Goal: Check status: Check status

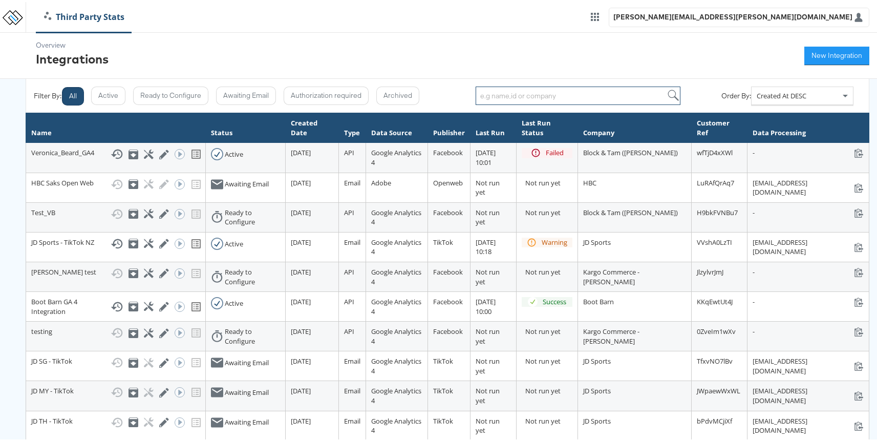
click at [604, 88] on input "search" at bounding box center [577, 93] width 205 height 18
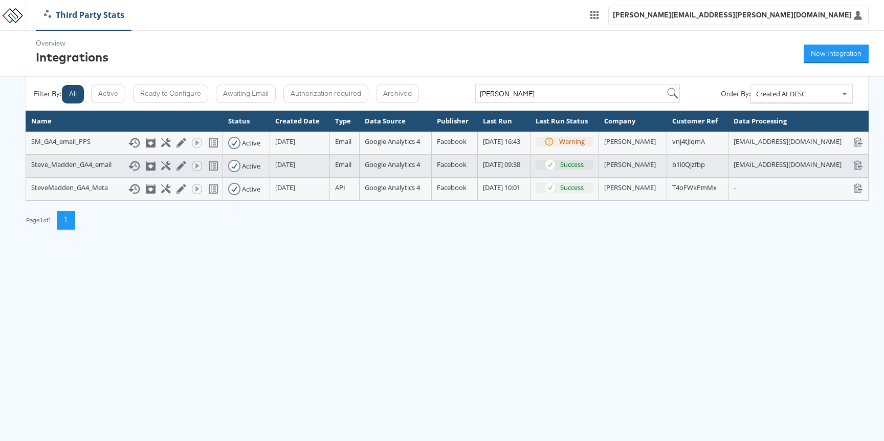
click at [128, 170] on icon at bounding box center [134, 166] width 12 height 10
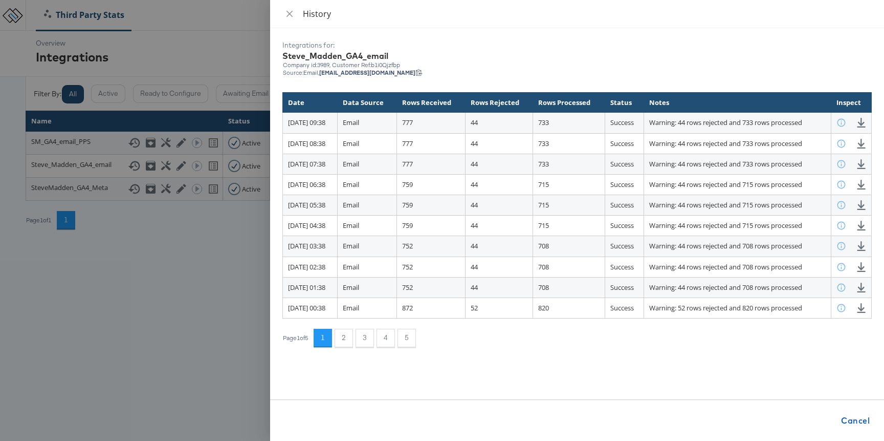
click at [181, 303] on div at bounding box center [442, 220] width 884 height 441
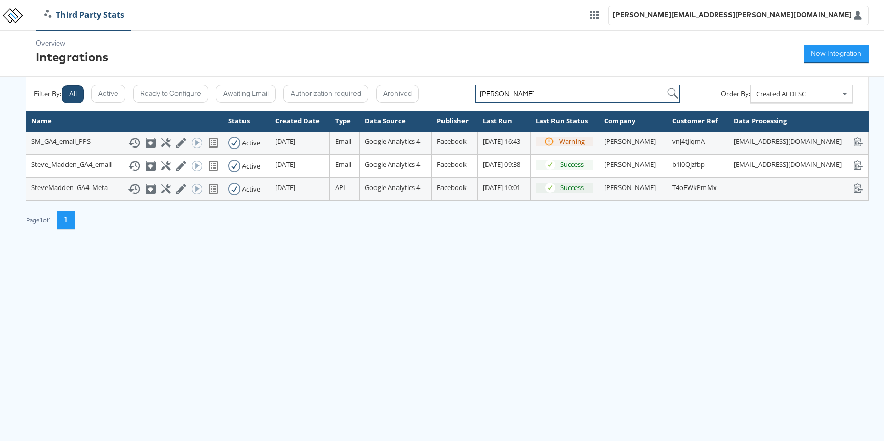
click at [499, 91] on input "[PERSON_NAME]" at bounding box center [577, 93] width 205 height 18
type input "nei"
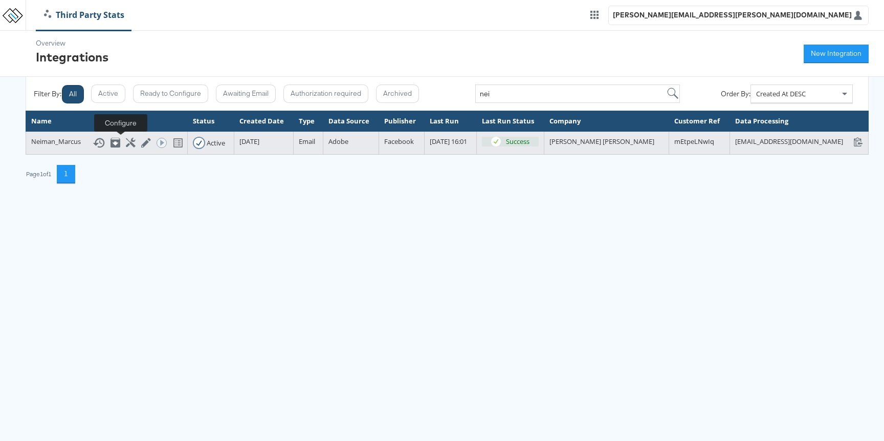
click at [126, 144] on icon at bounding box center [131, 143] width 10 height 10
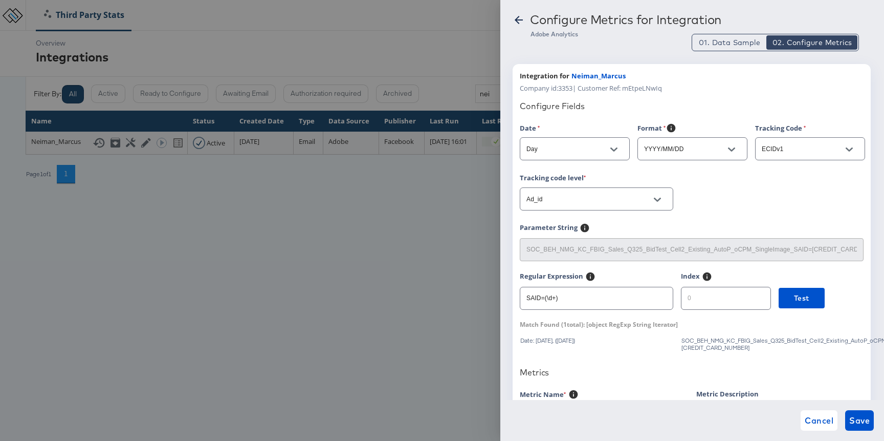
click at [379, 317] on div at bounding box center [442, 220] width 884 height 441
click at [518, 23] on icon at bounding box center [519, 20] width 8 height 8
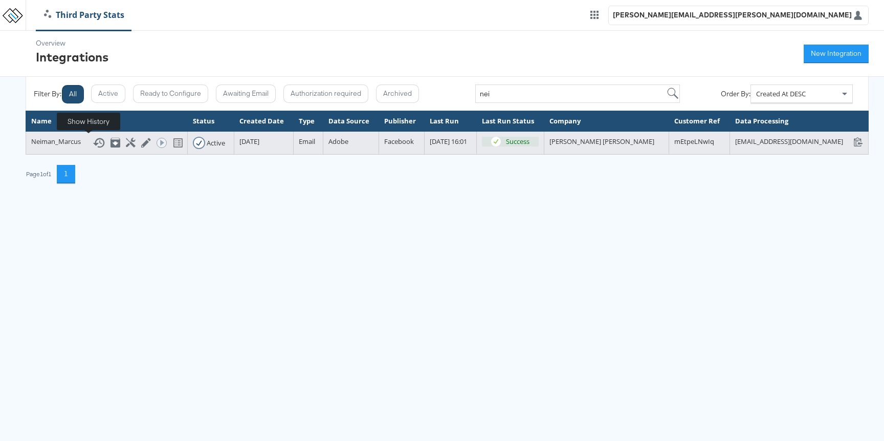
click at [93, 137] on icon at bounding box center [99, 143] width 12 height 12
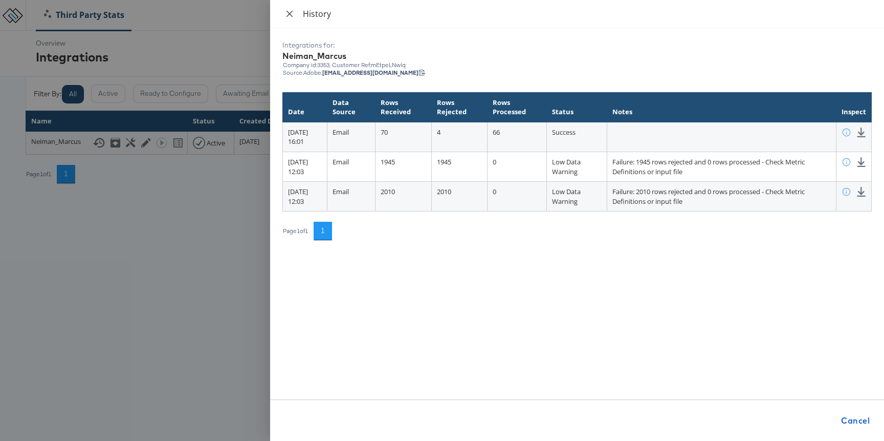
click at [292, 9] on button "Close" at bounding box center [290, 14] width 14 height 10
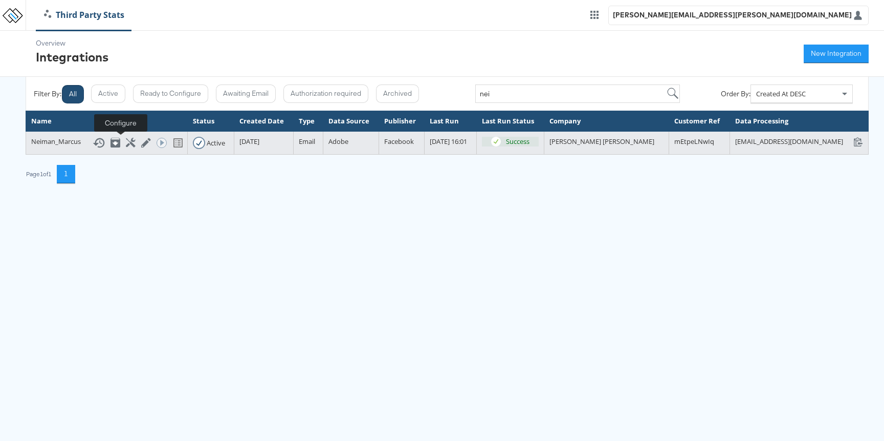
click at [126, 146] on icon at bounding box center [131, 143] width 10 height 10
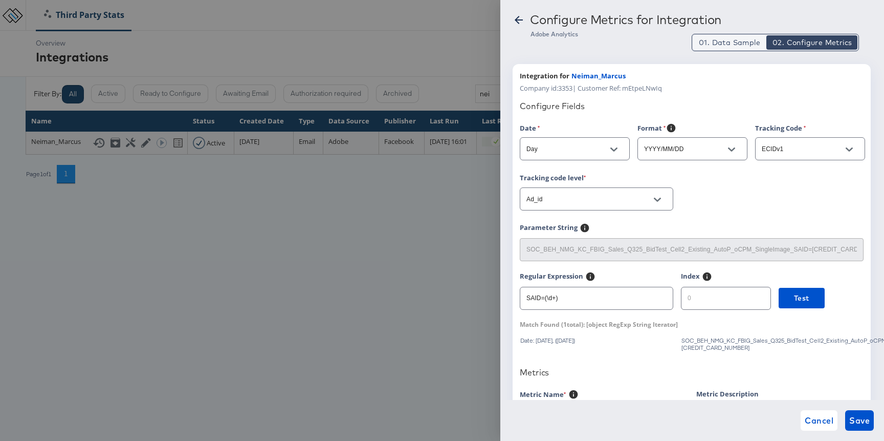
click at [740, 47] on span "01. Data Sample" at bounding box center [729, 42] width 61 height 10
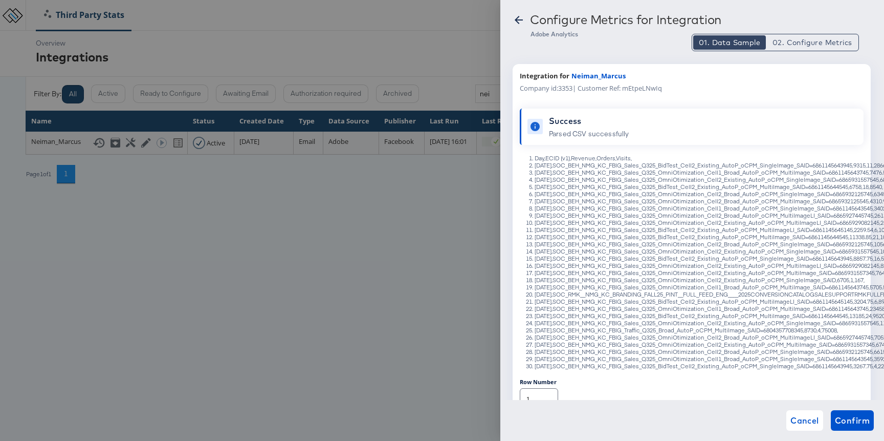
click at [385, 235] on div at bounding box center [442, 220] width 884 height 441
click at [794, 413] on span "Cancel" at bounding box center [805, 420] width 29 height 14
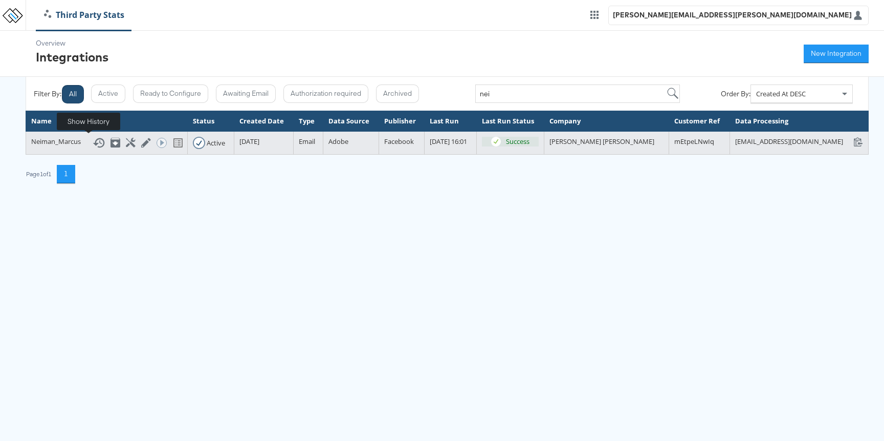
click at [93, 139] on icon at bounding box center [99, 143] width 12 height 12
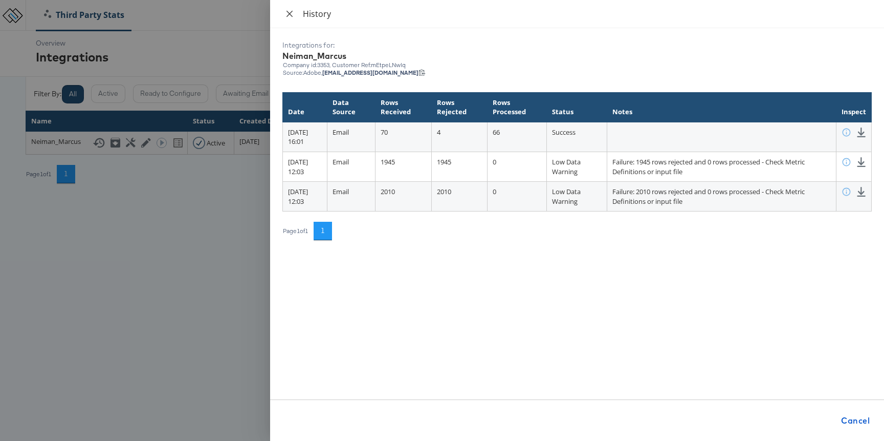
click at [286, 11] on icon "close" at bounding box center [290, 14] width 8 height 8
